Goal: Task Accomplishment & Management: Complete application form

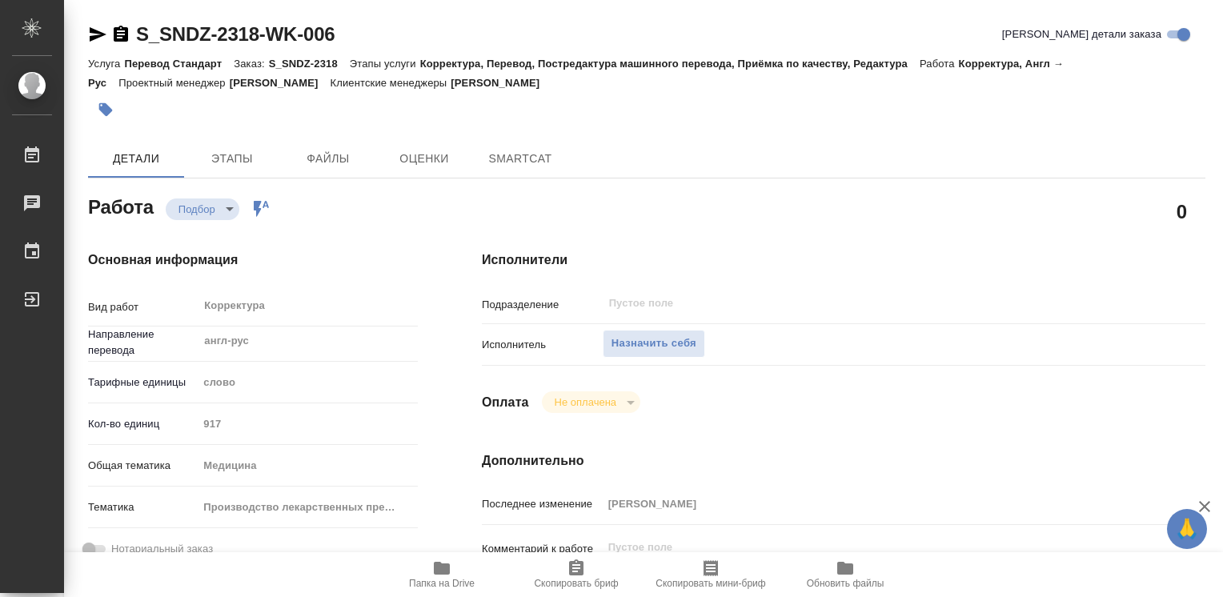
type textarea "x"
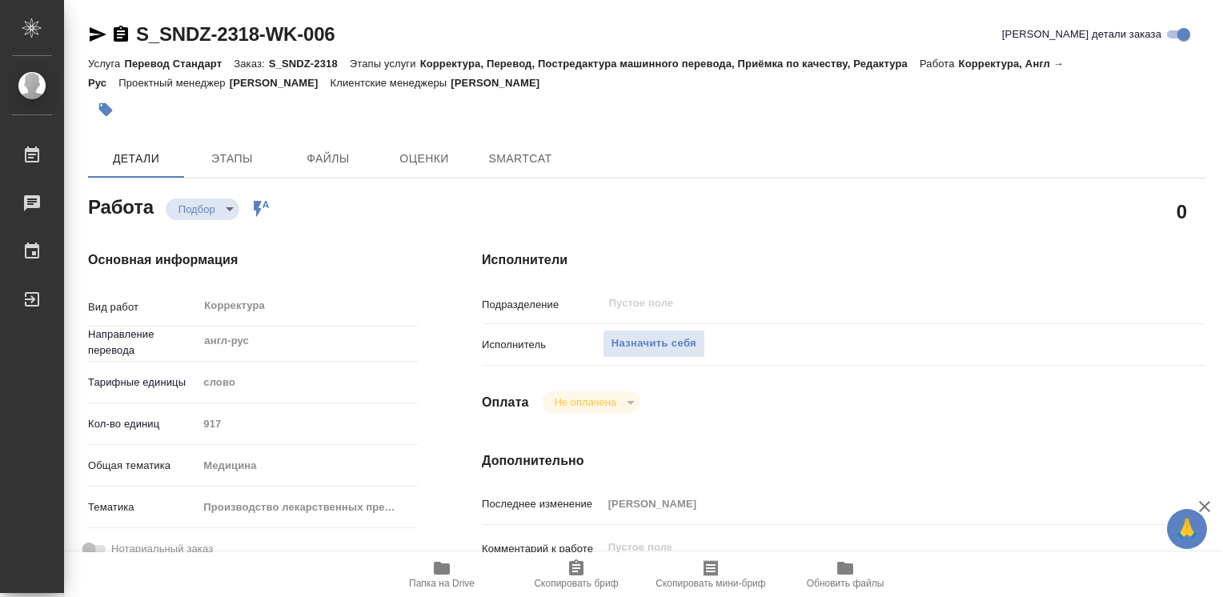
type textarea "x"
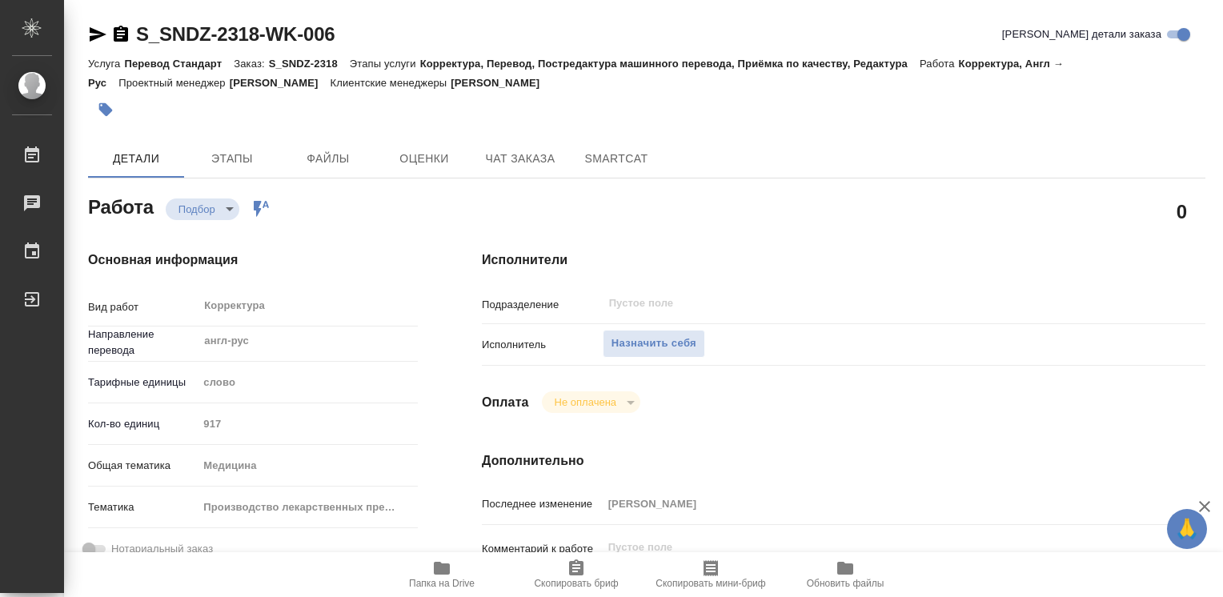
type textarea "x"
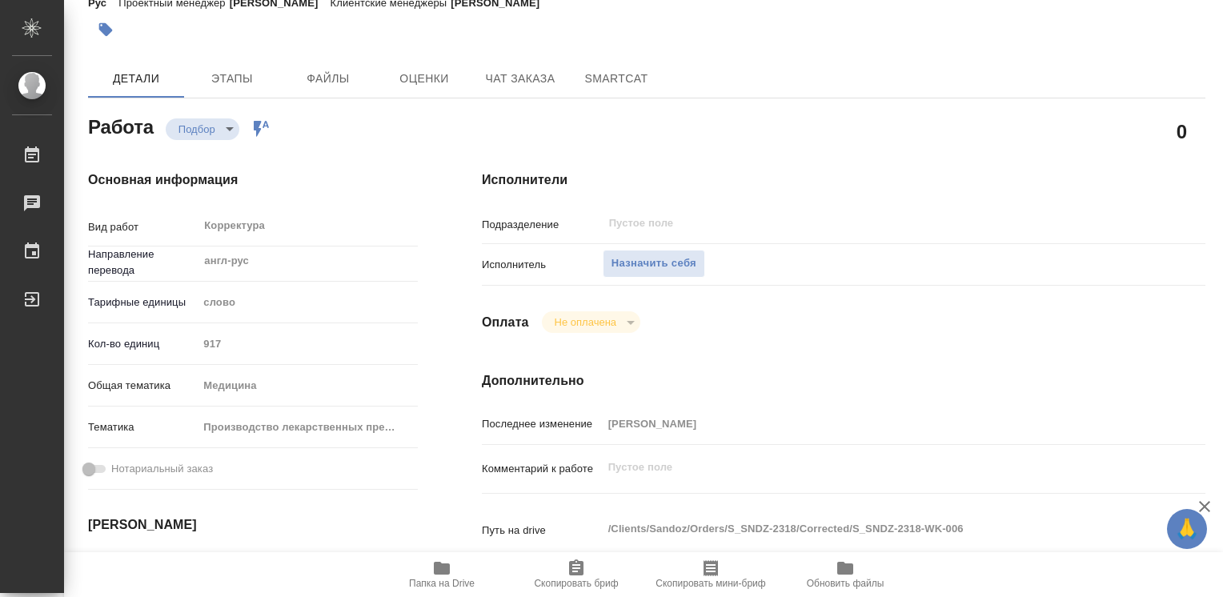
type textarea "x"
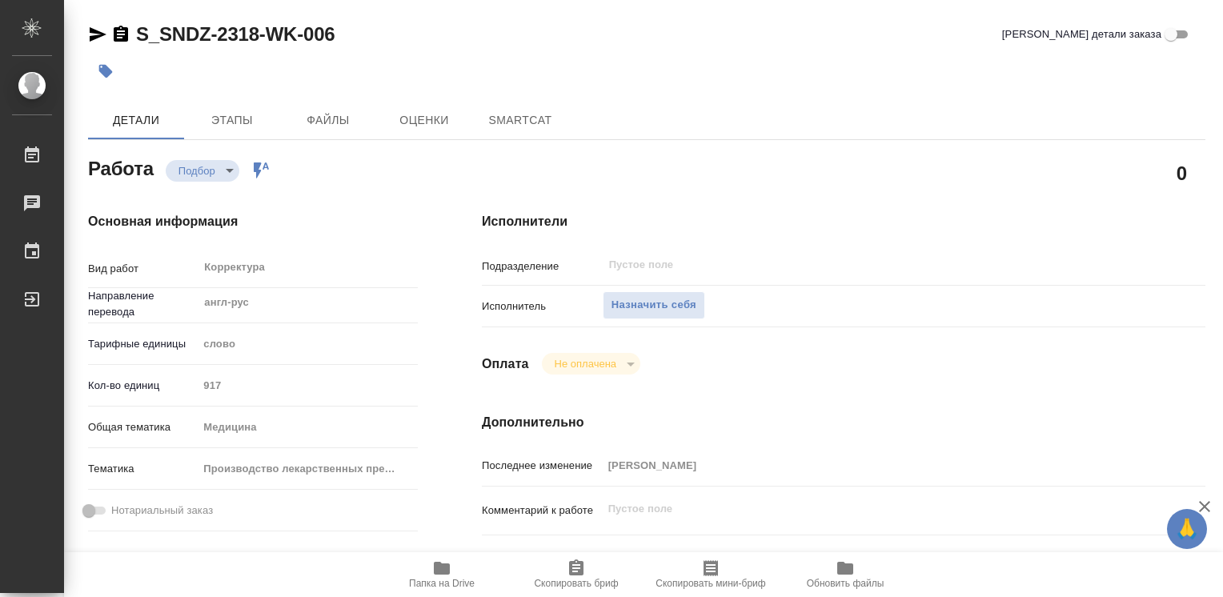
type textarea "x"
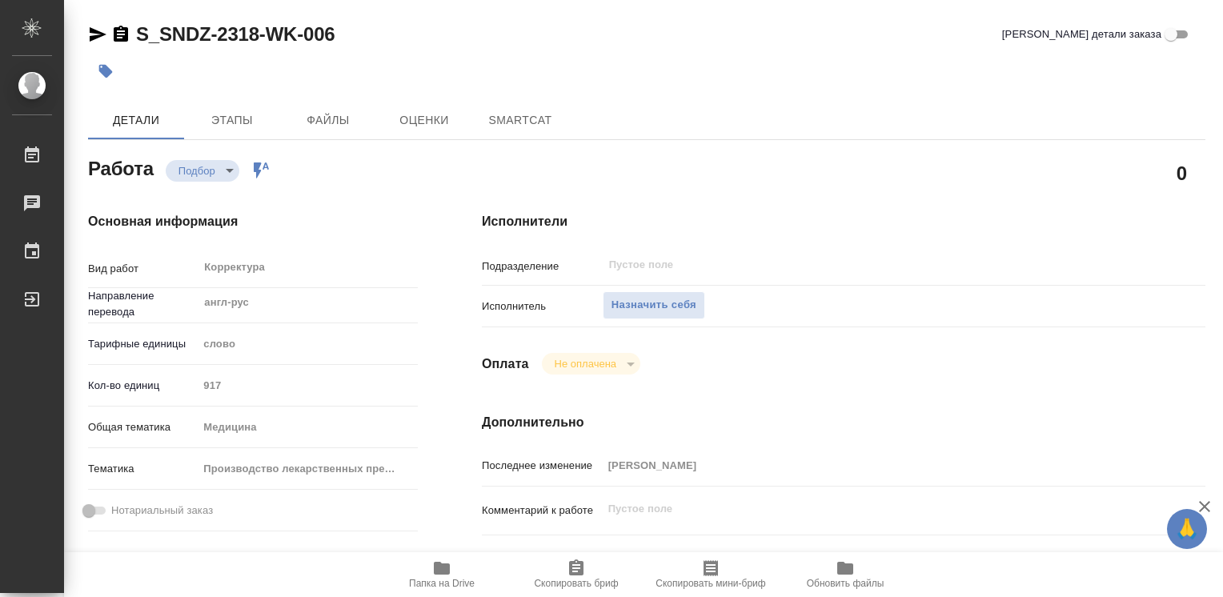
type textarea "x"
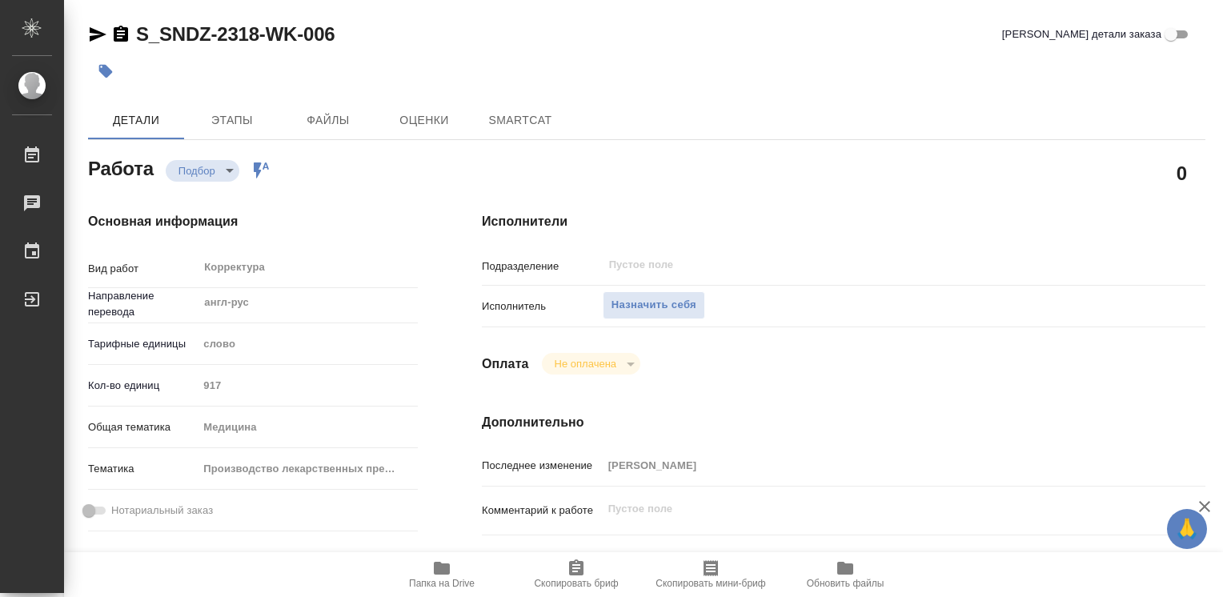
type textarea "x"
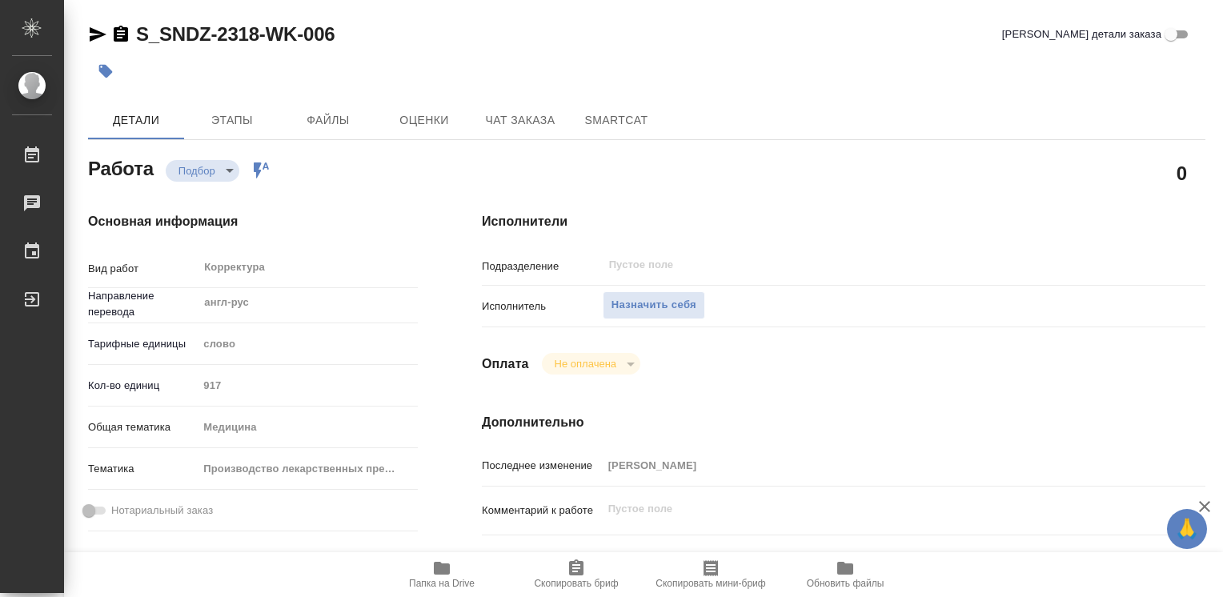
type textarea "x"
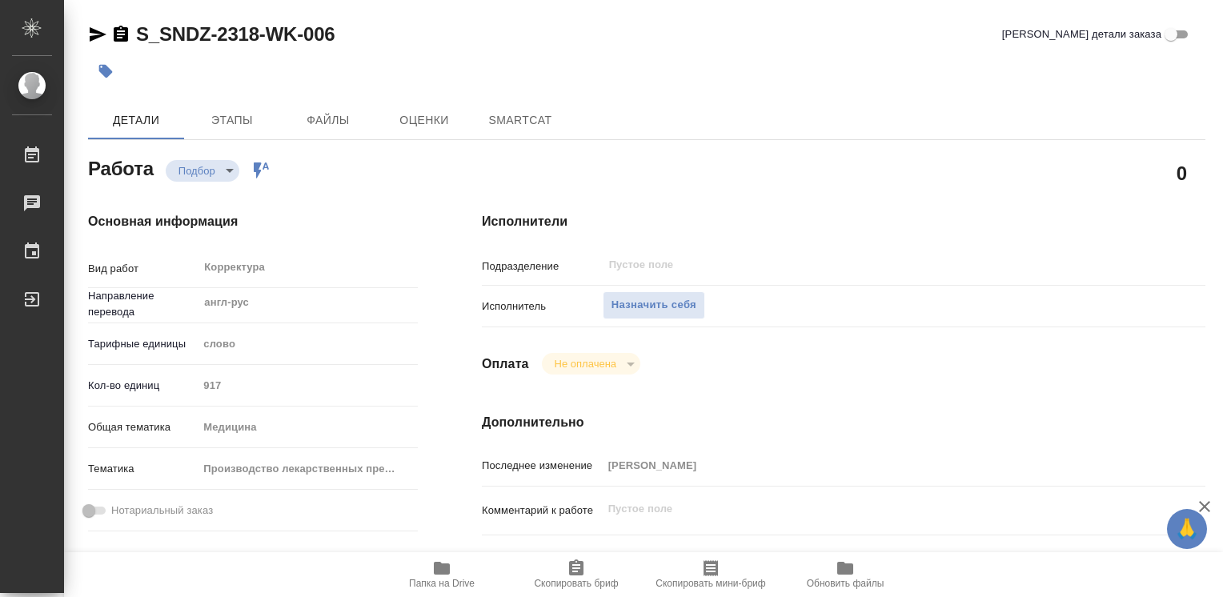
type textarea "x"
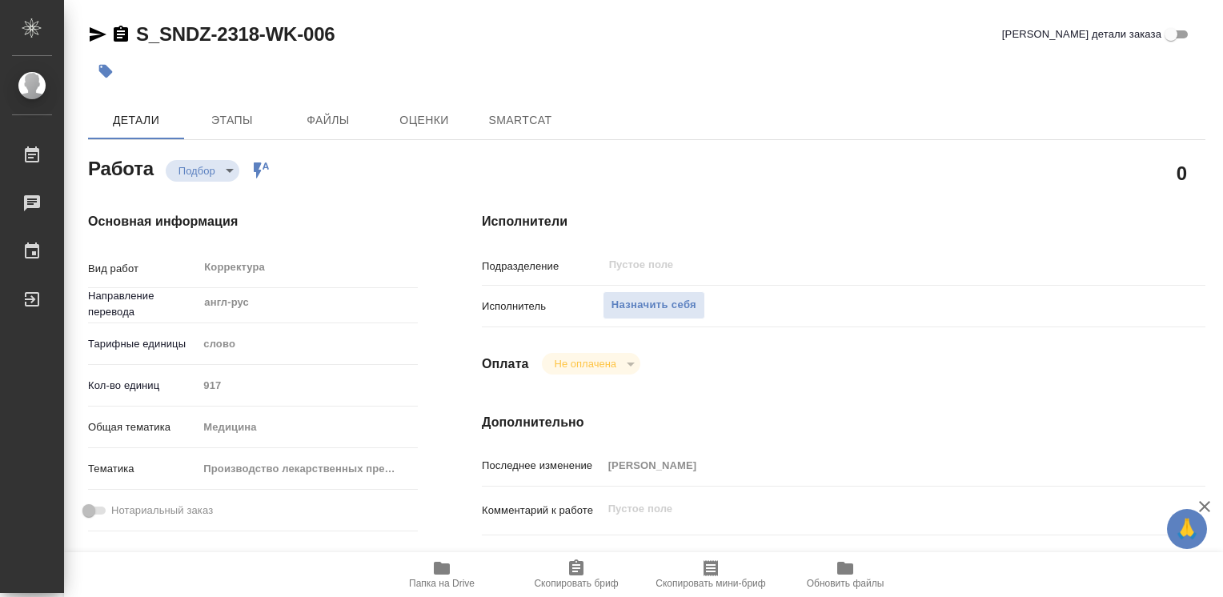
type textarea "x"
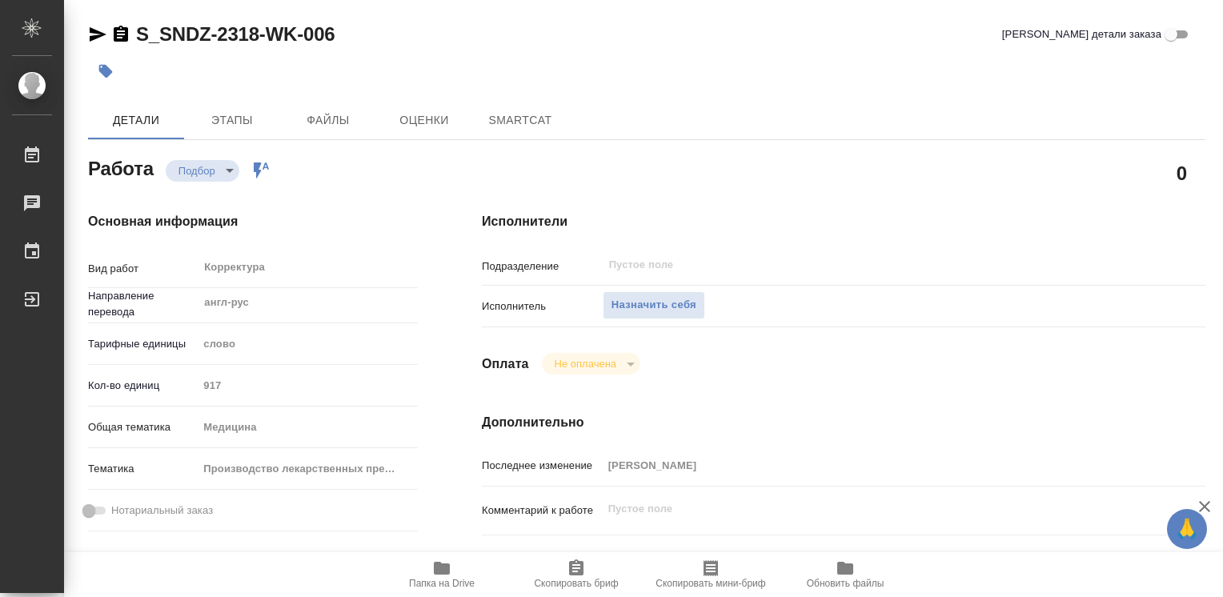
type textarea "x"
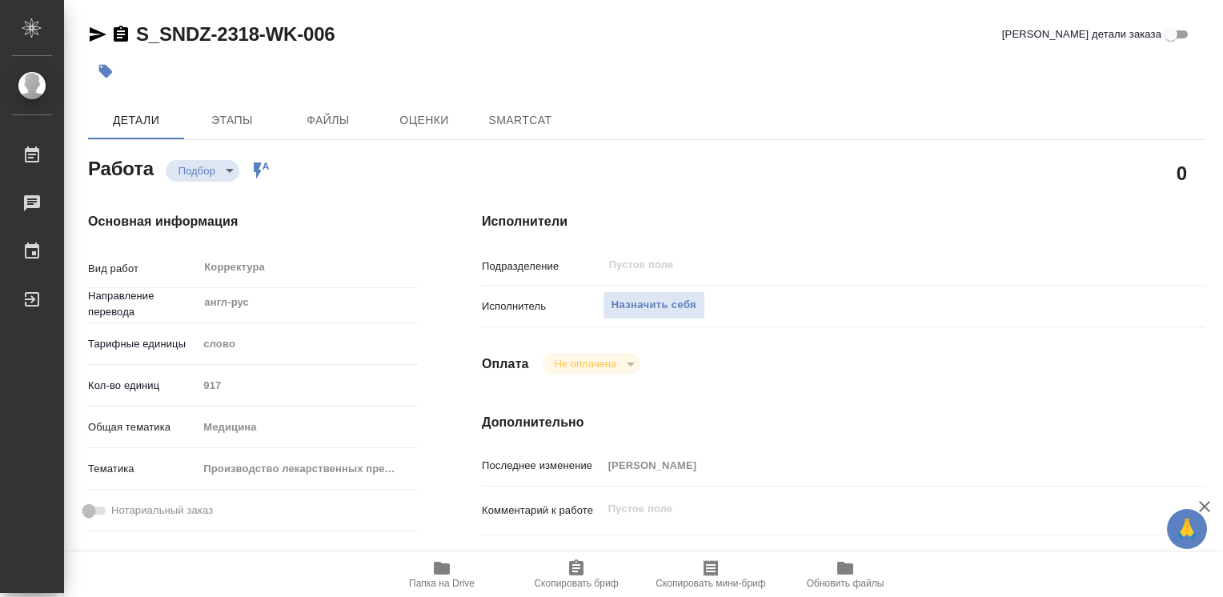
type textarea "x"
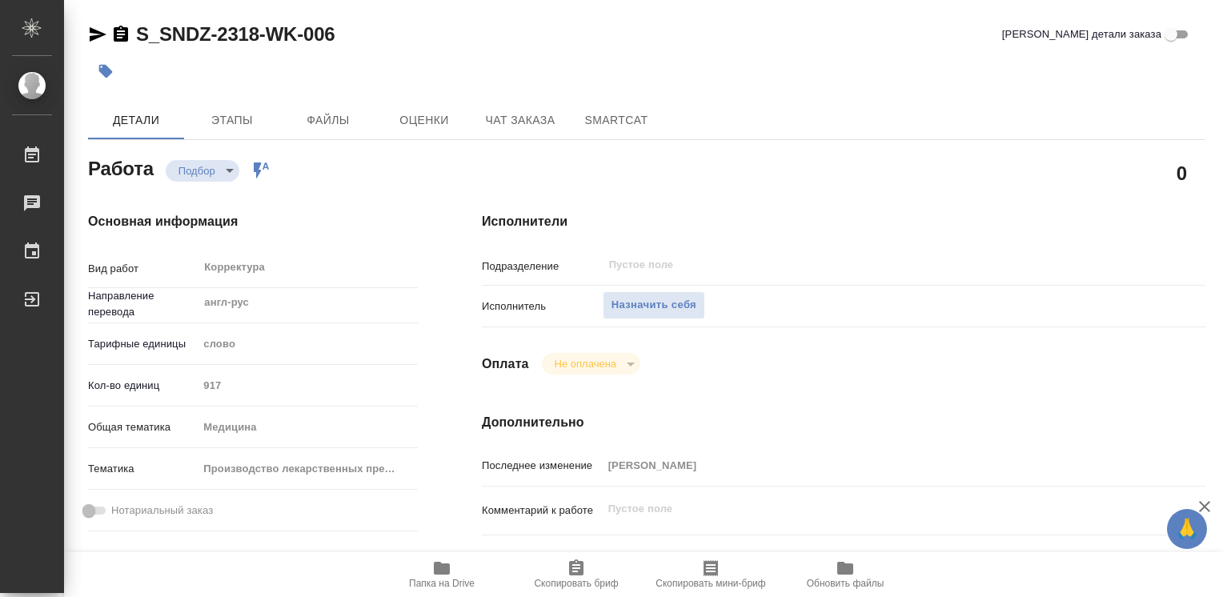
type textarea "x"
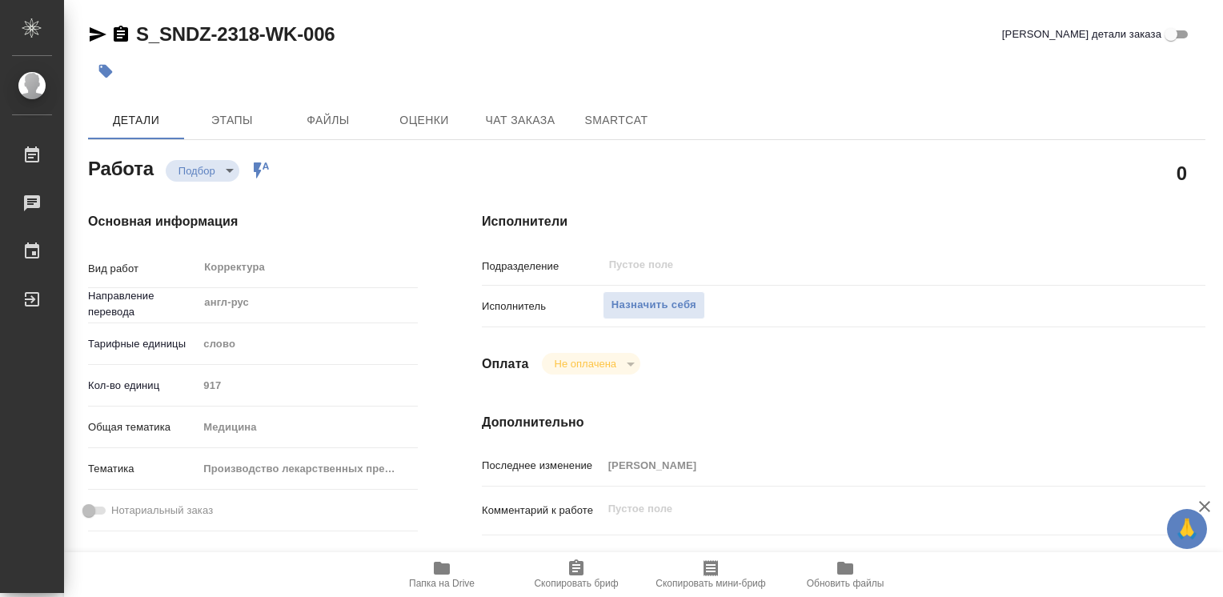
type textarea "x"
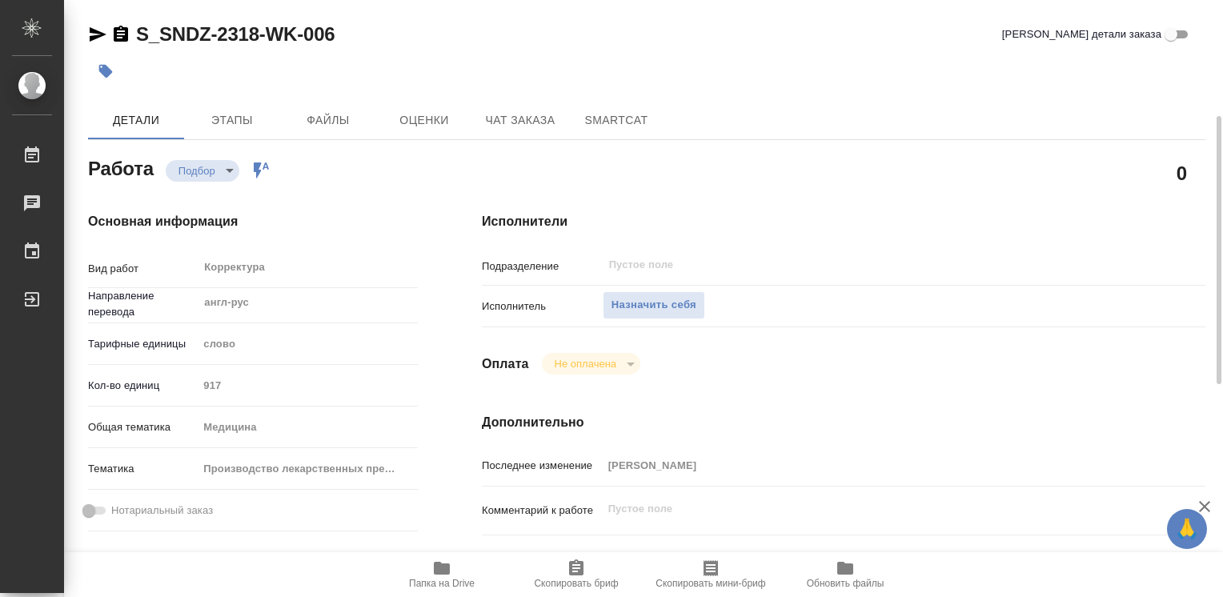
scroll to position [80, 0]
